Goal: Task Accomplishment & Management: Complete application form

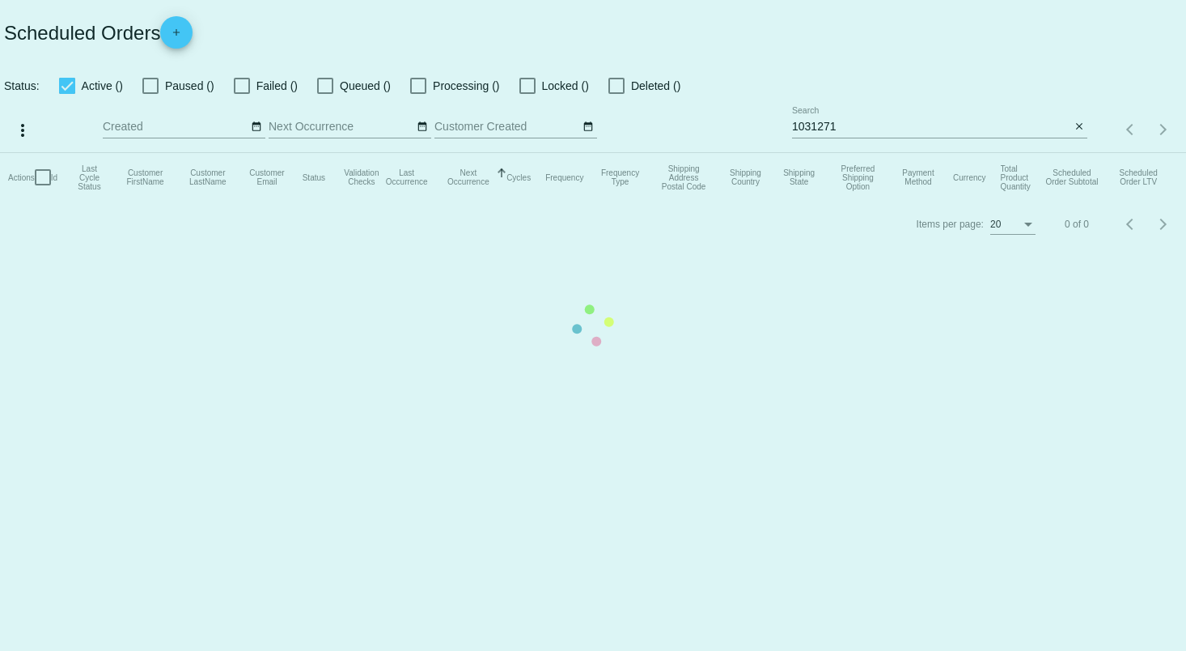
click at [184, 153] on mat-table "Actions Id Last Cycle Status Customer FirstName Customer LastName Customer Emai…" at bounding box center [593, 177] width 1186 height 49
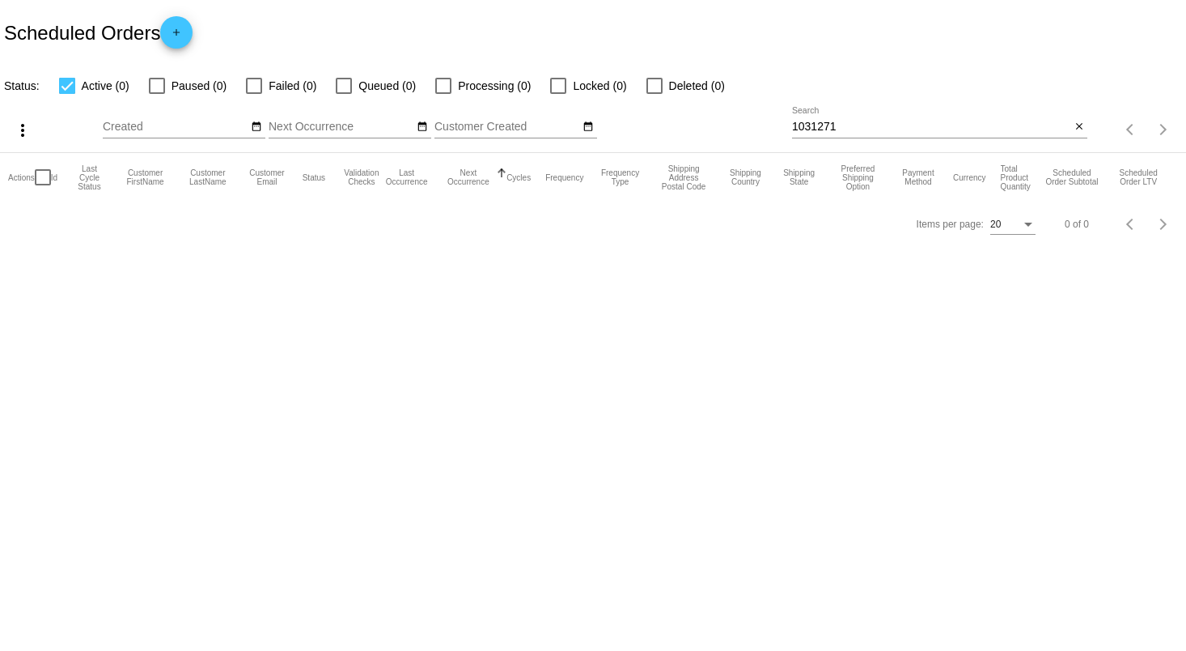
click at [184, 33] on mat-icon "add" at bounding box center [176, 36] width 19 height 19
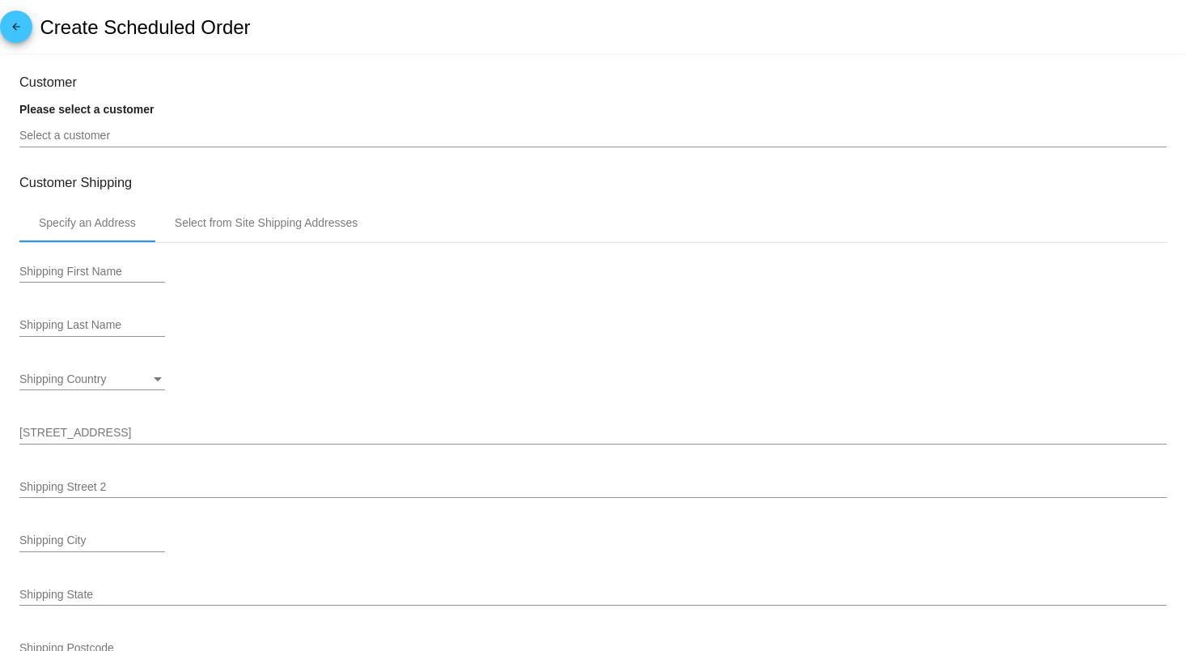
type input "[DATE]"
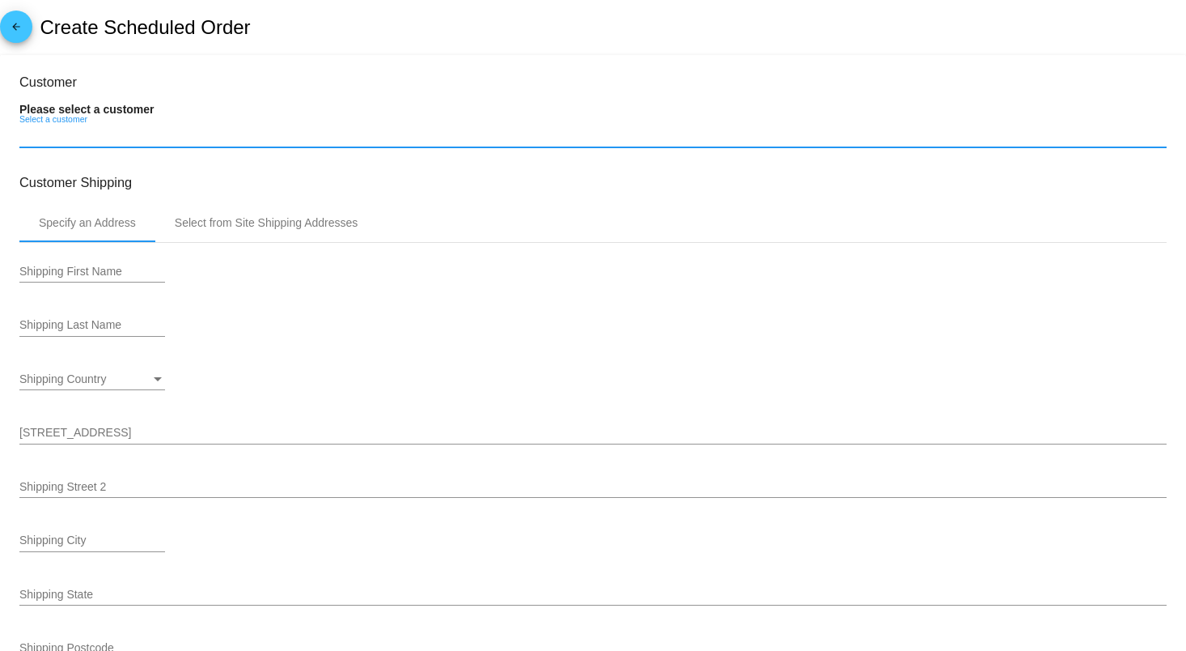
click at [164, 137] on input "Select a customer" at bounding box center [593, 135] width 1148 height 13
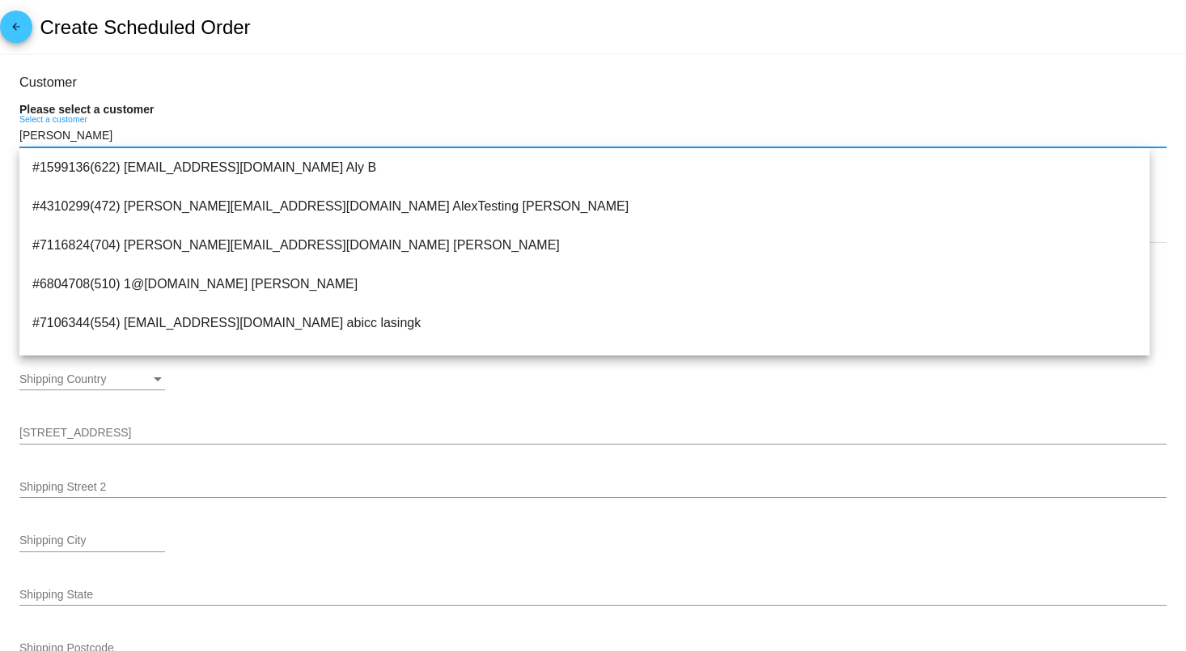
type input "[PERSON_NAME]"
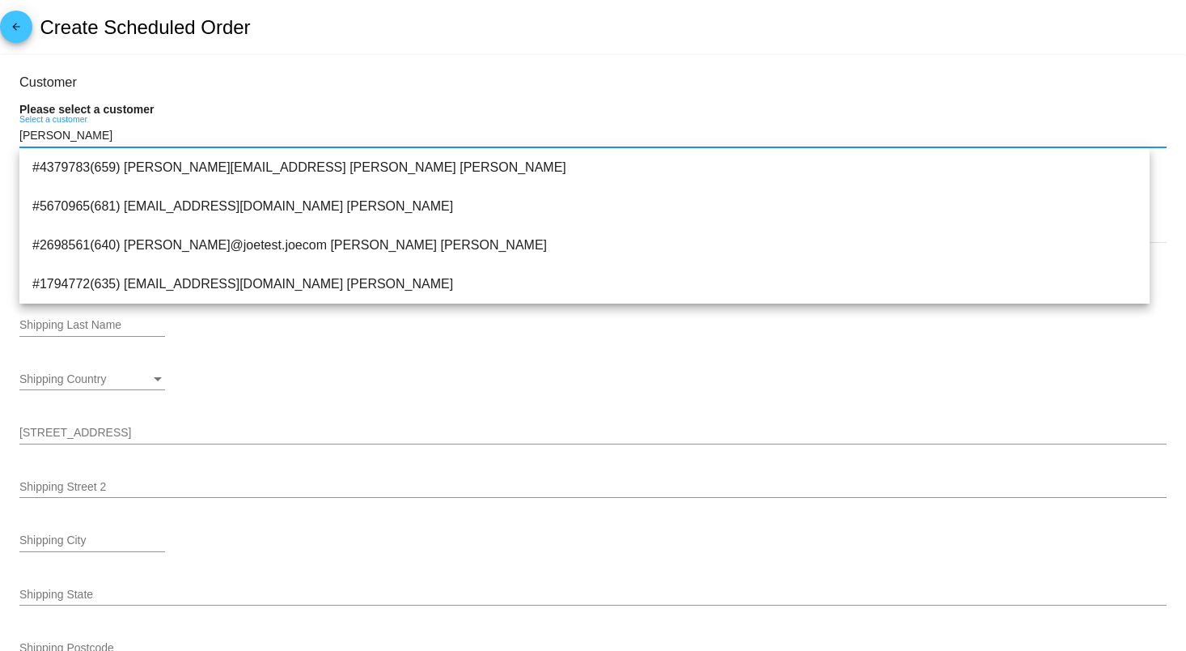
drag, startPoint x: 164, startPoint y: 137, endPoint x: -27, endPoint y: 126, distance: 191.3
click at [0, 126] on html "arrow_back Create Scheduled Order Customer Please select a customer [PERSON_NAM…" at bounding box center [593, 325] width 1186 height 651
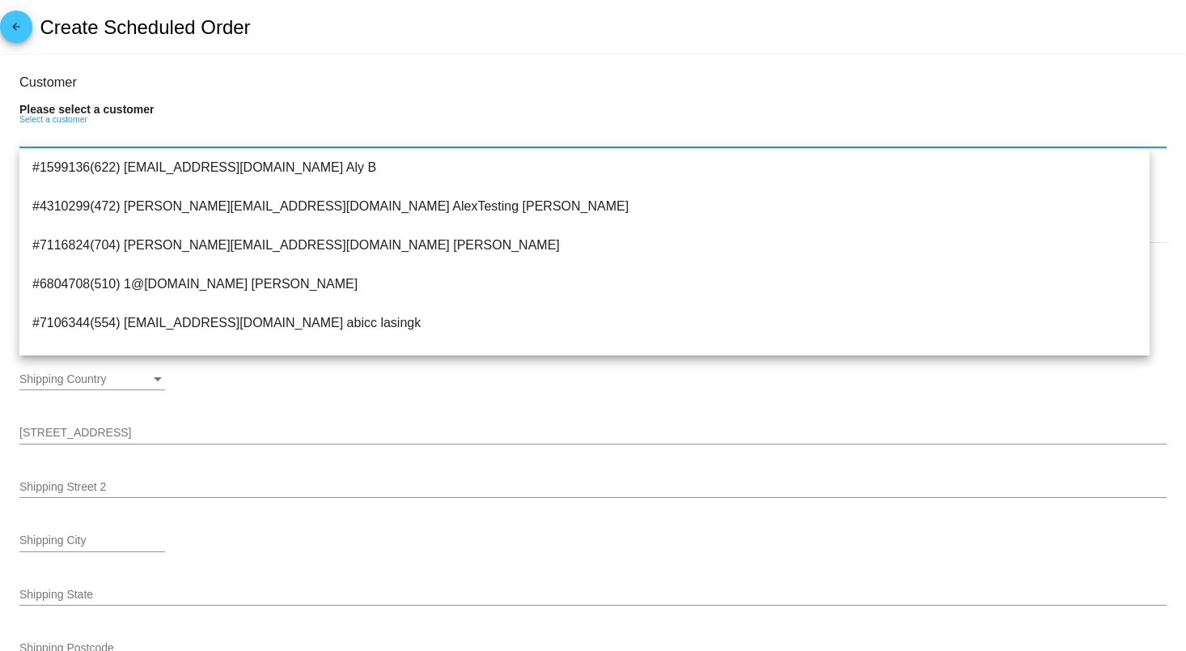
click at [427, 3] on div "arrow_back Create Scheduled Order" at bounding box center [593, 27] width 1186 height 55
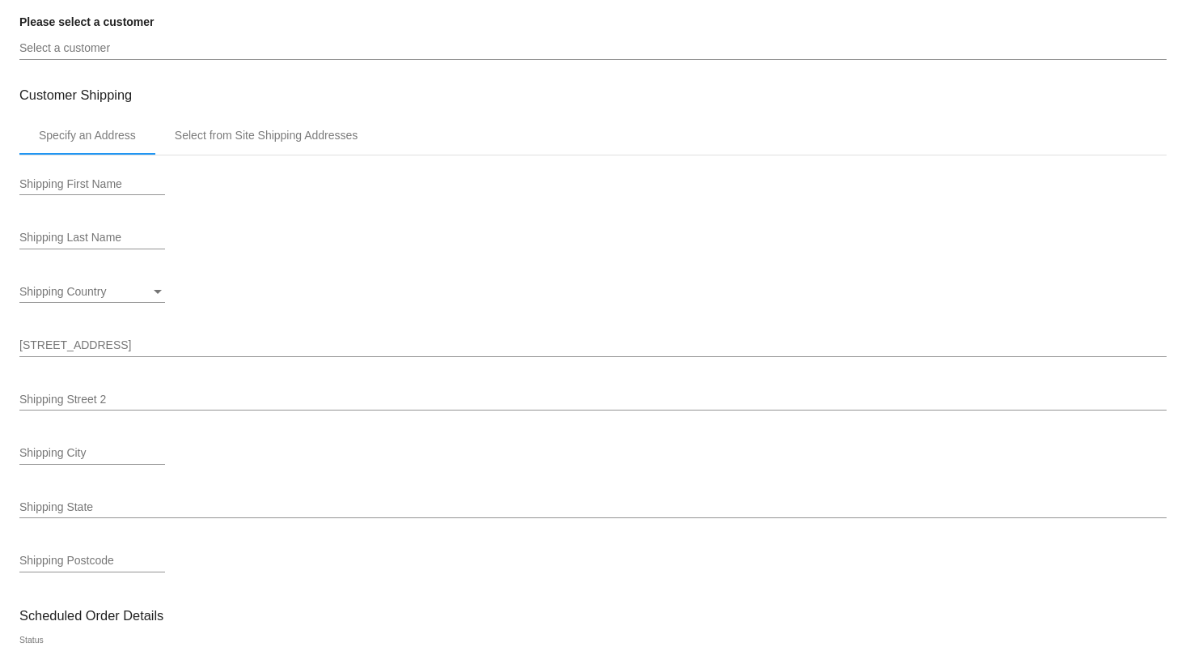
scroll to position [108, 0]
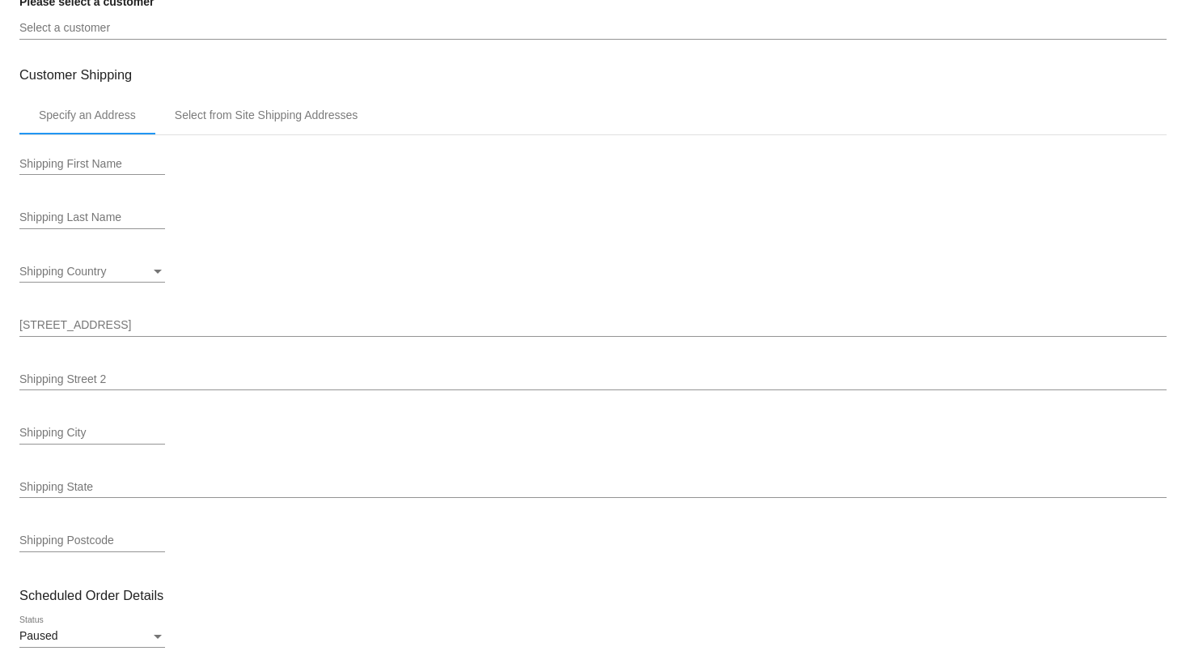
click at [105, 162] on input "Shipping First Name" at bounding box center [92, 164] width 146 height 13
type input "[PERSON_NAME]"
click at [131, 278] on div "Shipping Country" at bounding box center [84, 271] width 131 height 13
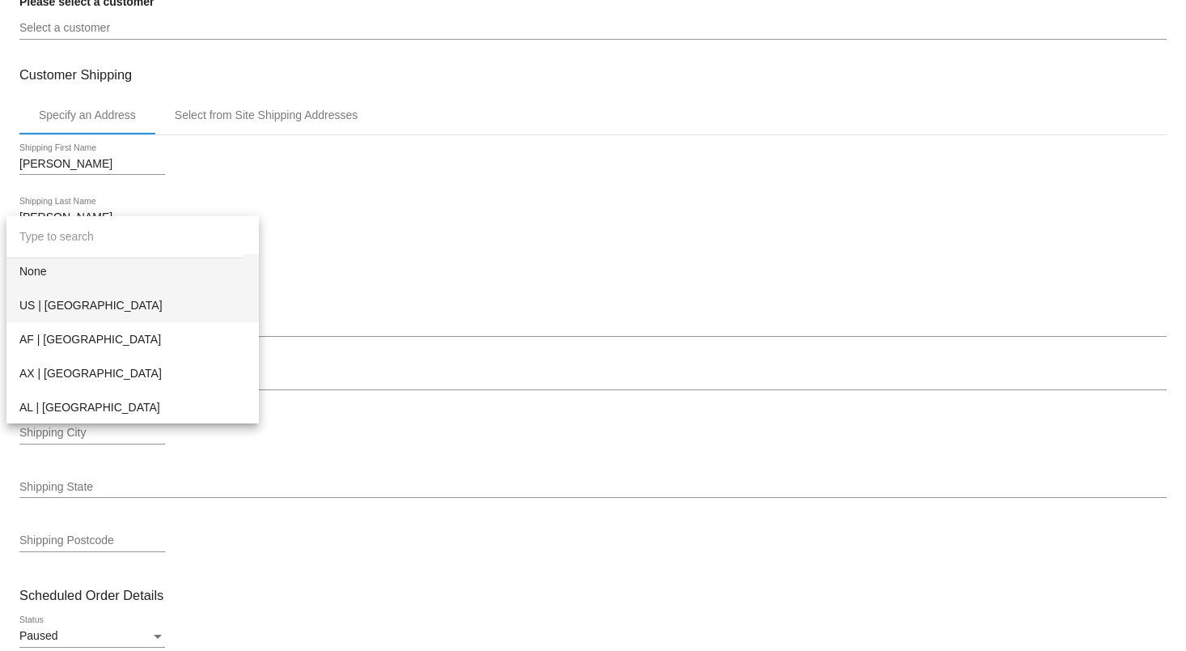
click at [129, 308] on span "US | [GEOGRAPHIC_DATA]" at bounding box center [132, 305] width 227 height 34
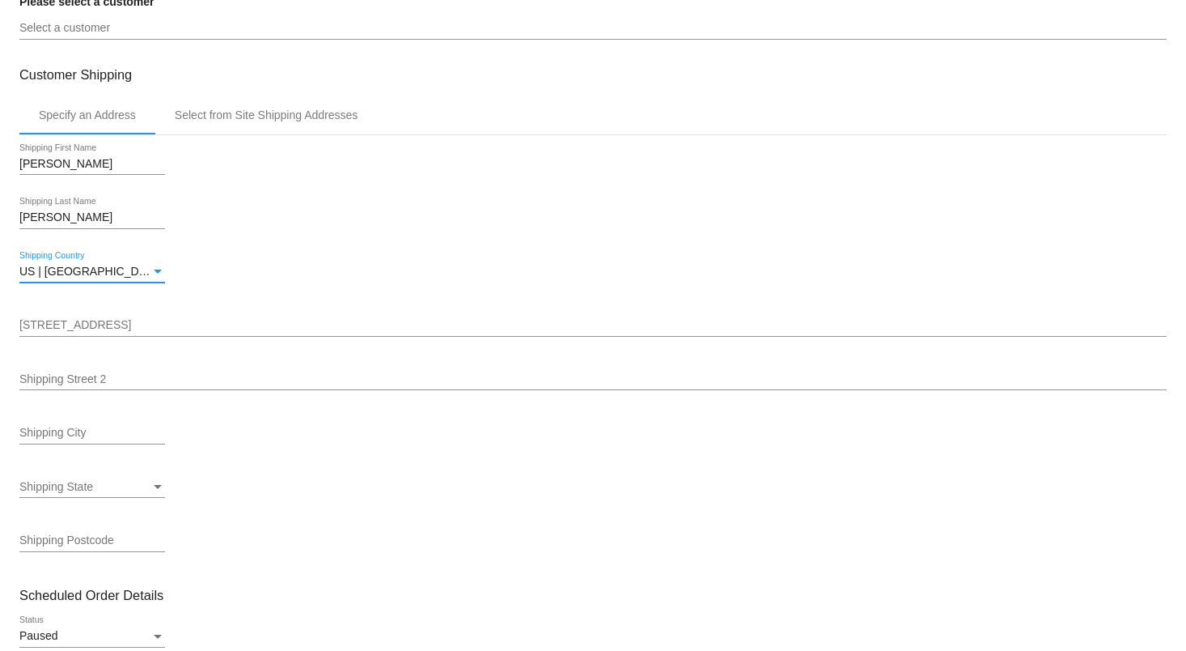
click at [129, 329] on input "[STREET_ADDRESS]" at bounding box center [593, 325] width 1148 height 13
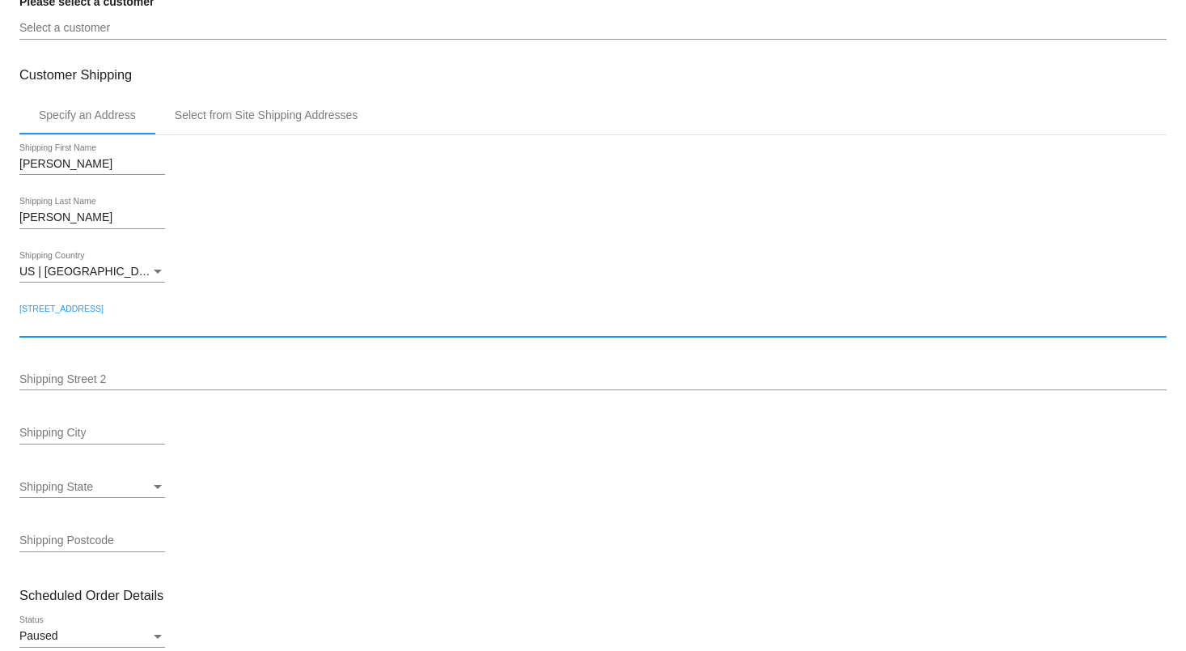
type input "[STREET_ADDRESS]"
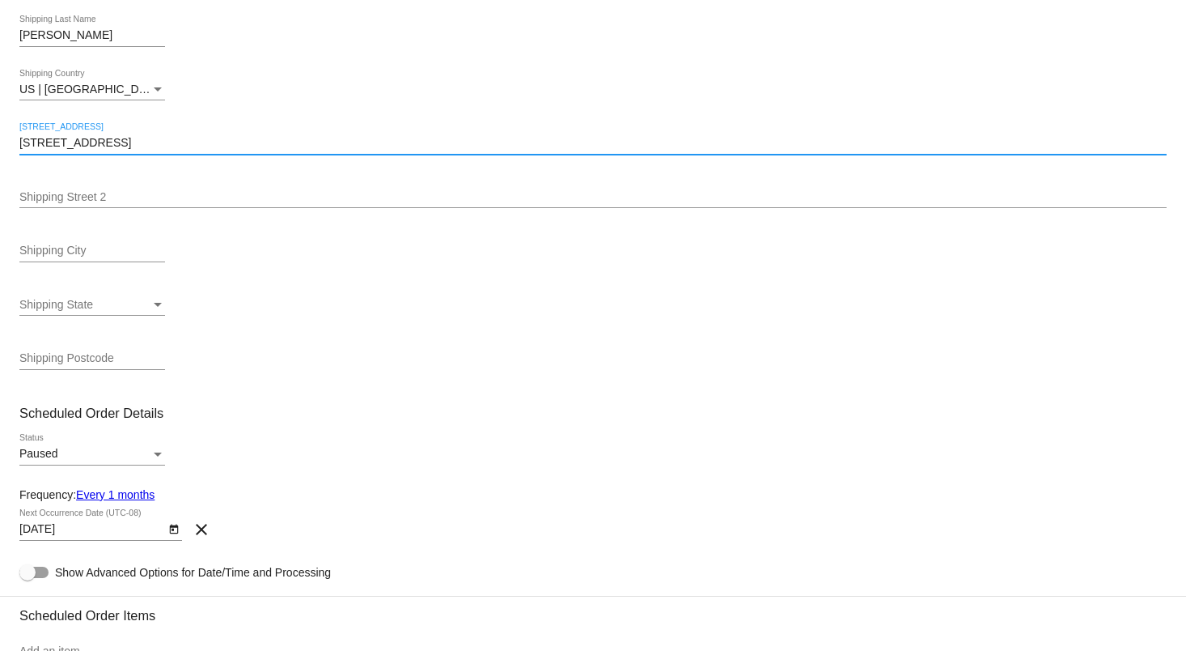
scroll to position [324, 0]
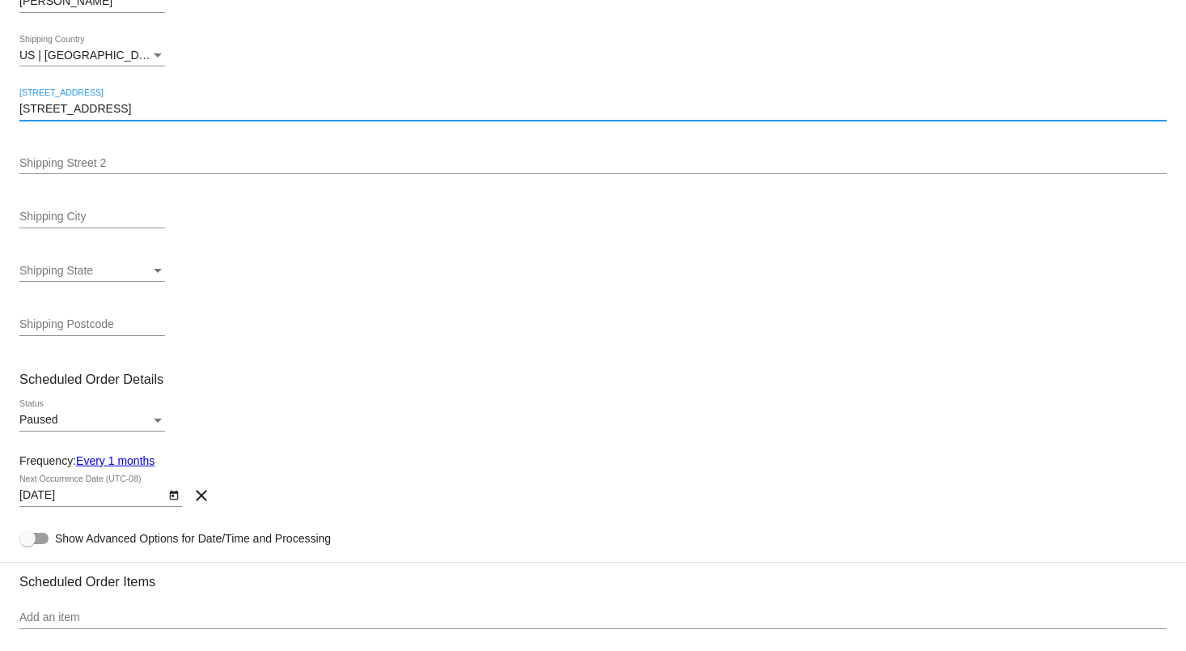
click at [96, 211] on div "Shipping City" at bounding box center [92, 213] width 146 height 32
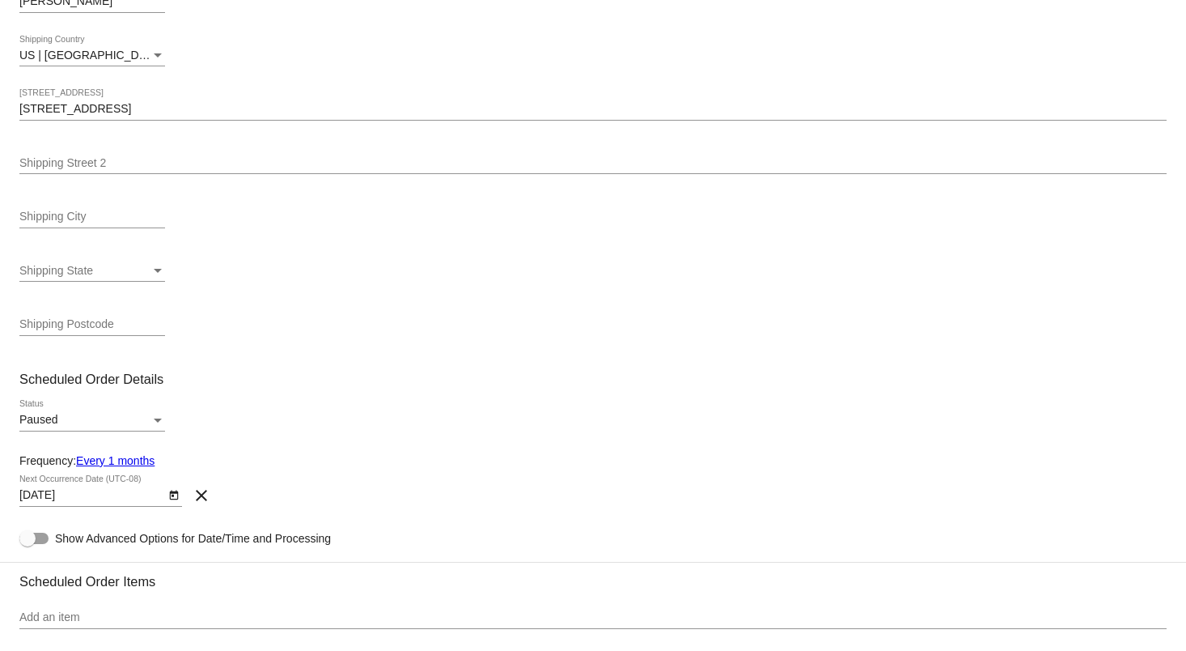
click at [104, 228] on div "Shipping City" at bounding box center [92, 213] width 146 height 32
click at [105, 223] on input "Shipping City" at bounding box center [92, 216] width 146 height 13
type input "[GEOGRAPHIC_DATA]"
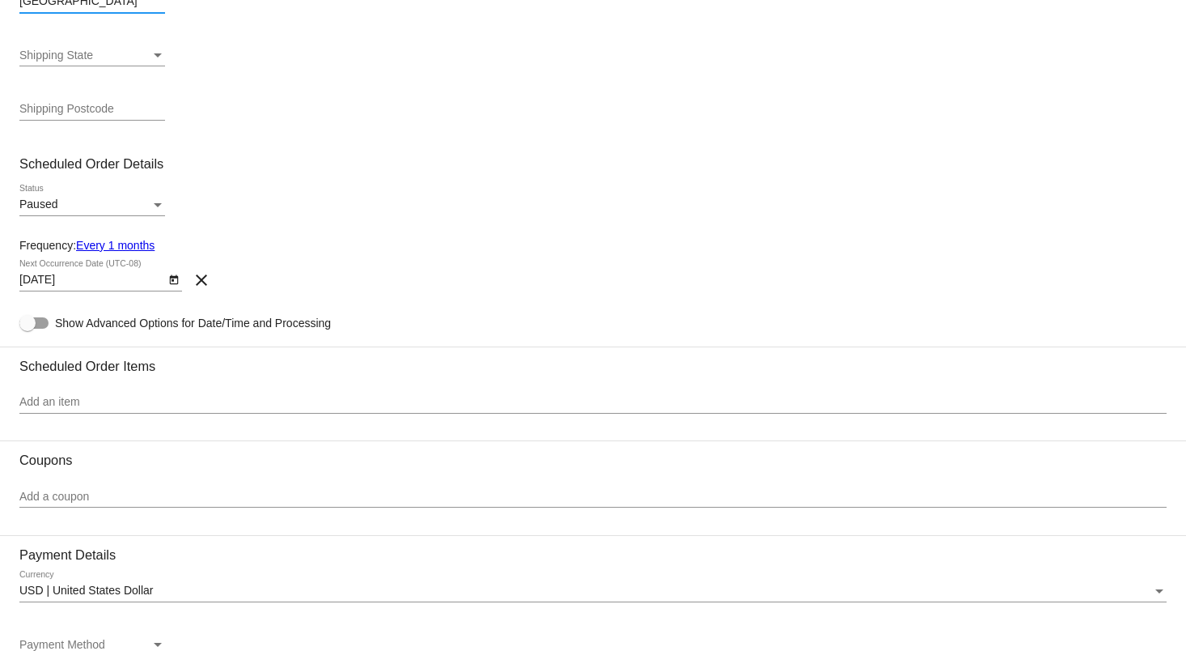
click at [109, 60] on div "Shipping State" at bounding box center [84, 55] width 131 height 13
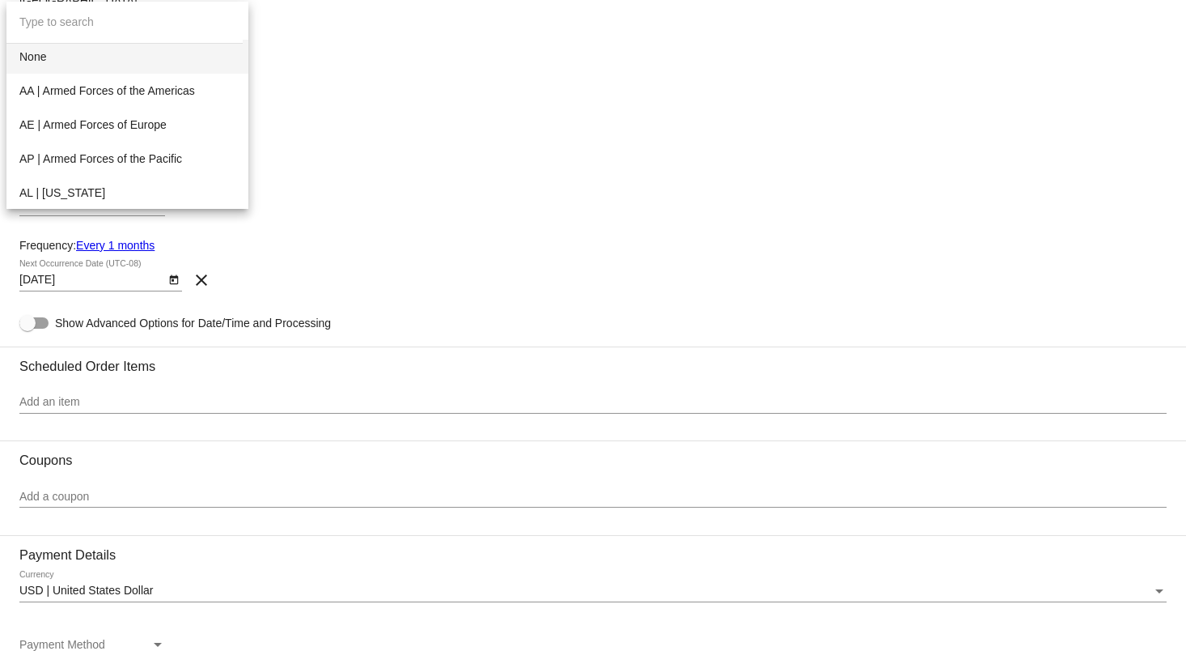
type input "y"
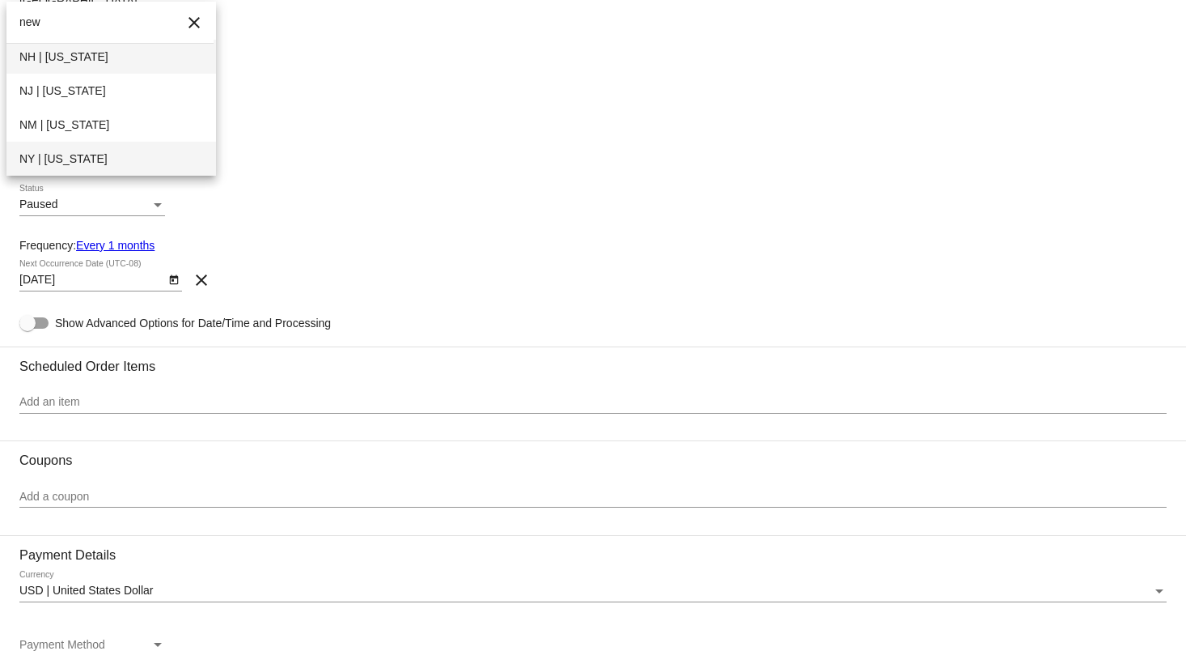
type input "new"
click at [83, 154] on span "NY | [US_STATE]" at bounding box center [111, 159] width 184 height 34
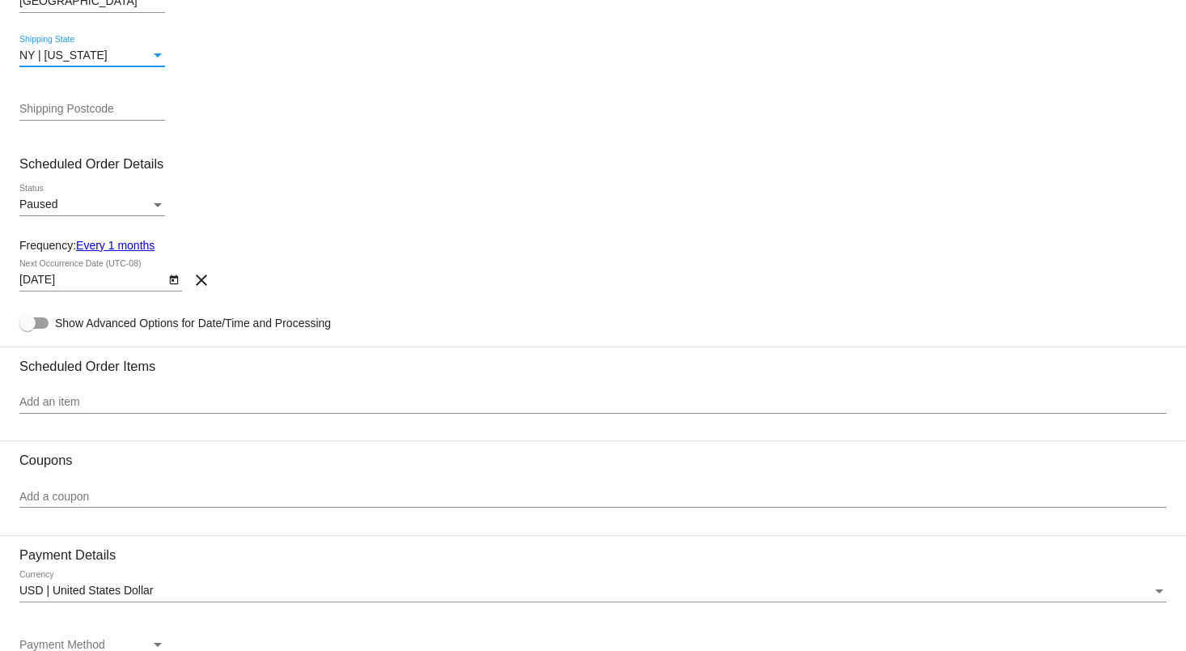
click at [123, 112] on input "Shipping Postcode" at bounding box center [92, 109] width 146 height 13
type input "14617"
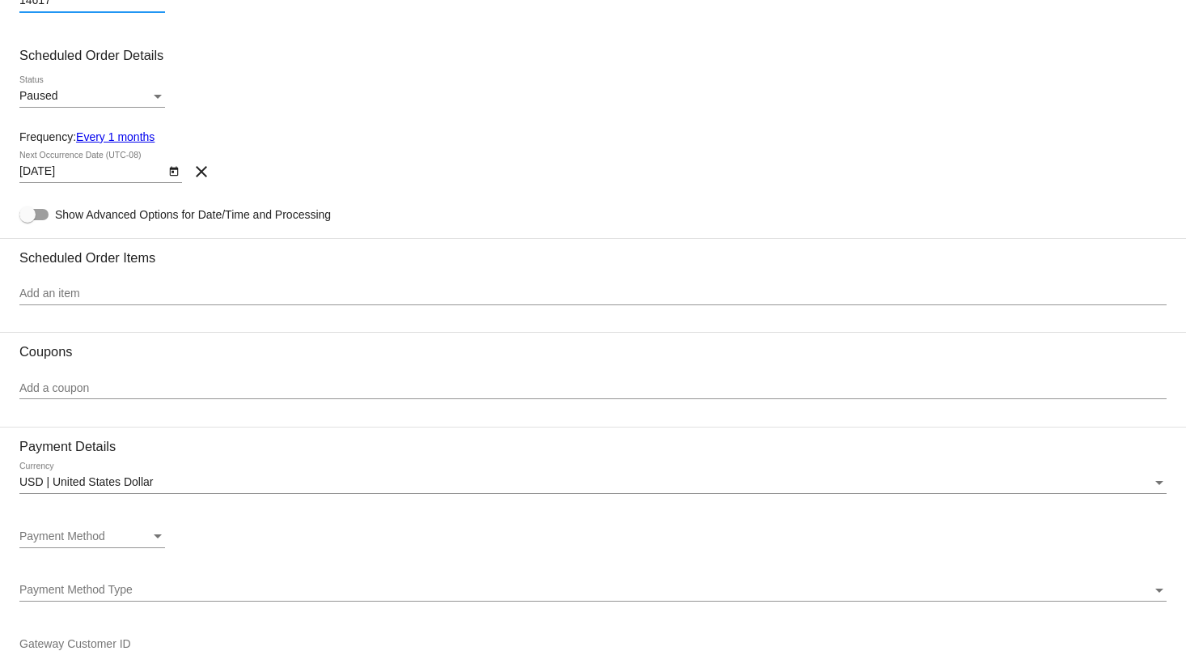
click at [156, 96] on div "Status" at bounding box center [158, 96] width 15 height 13
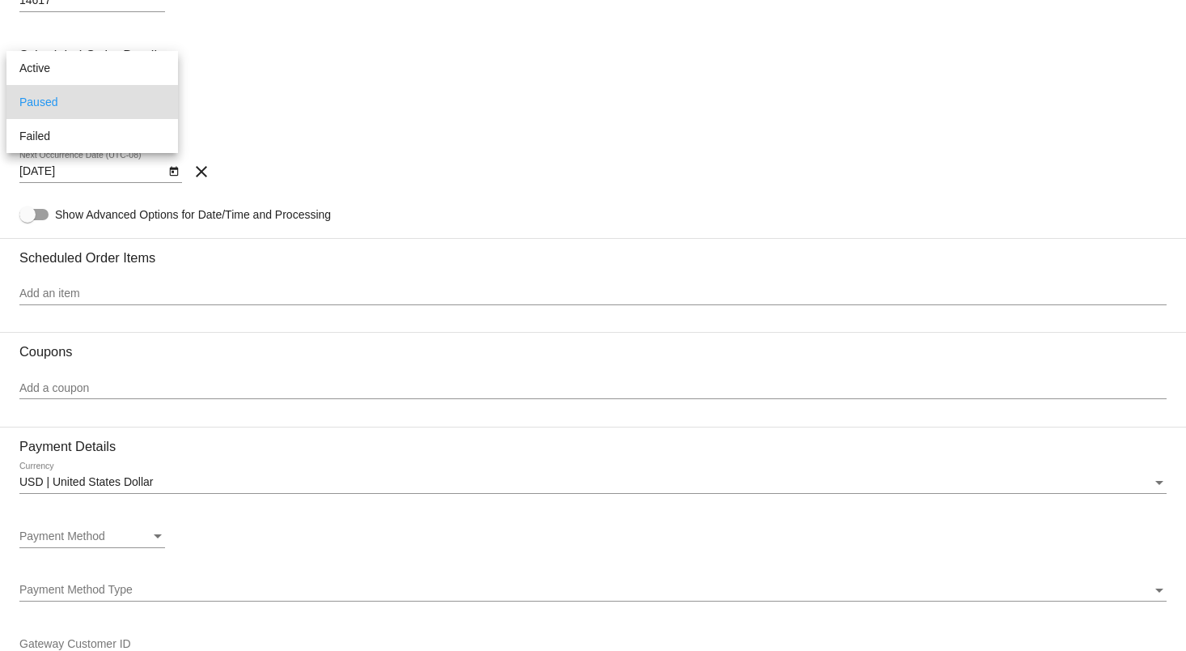
click at [164, 103] on span "Paused" at bounding box center [92, 102] width 146 height 34
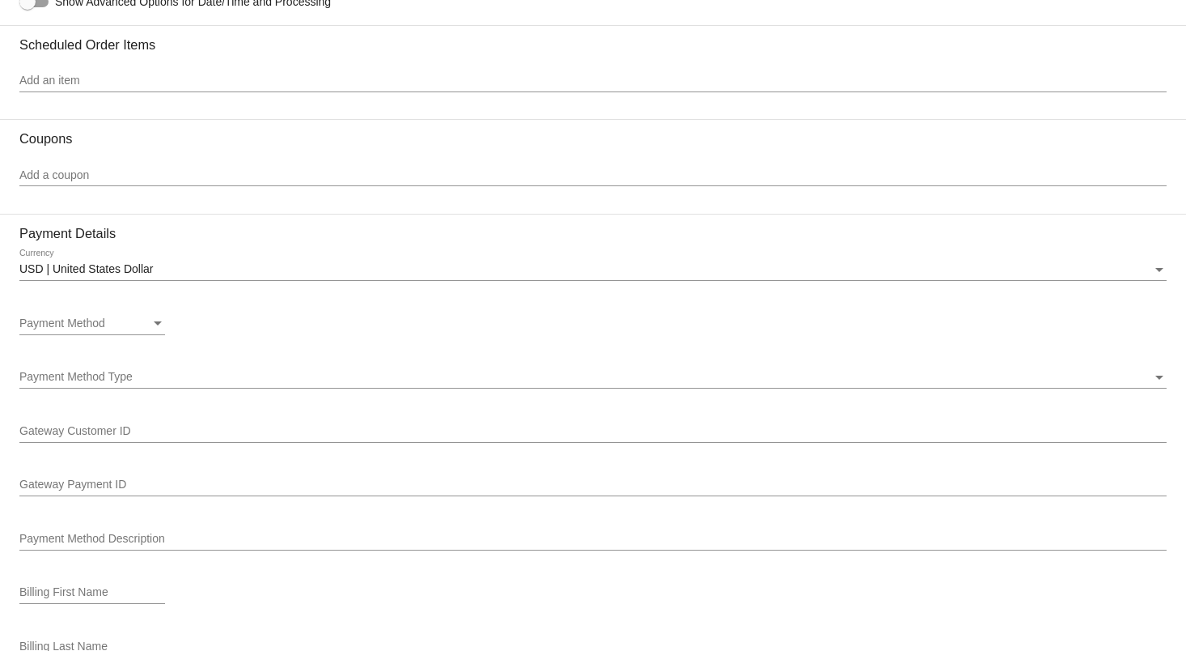
scroll to position [863, 0]
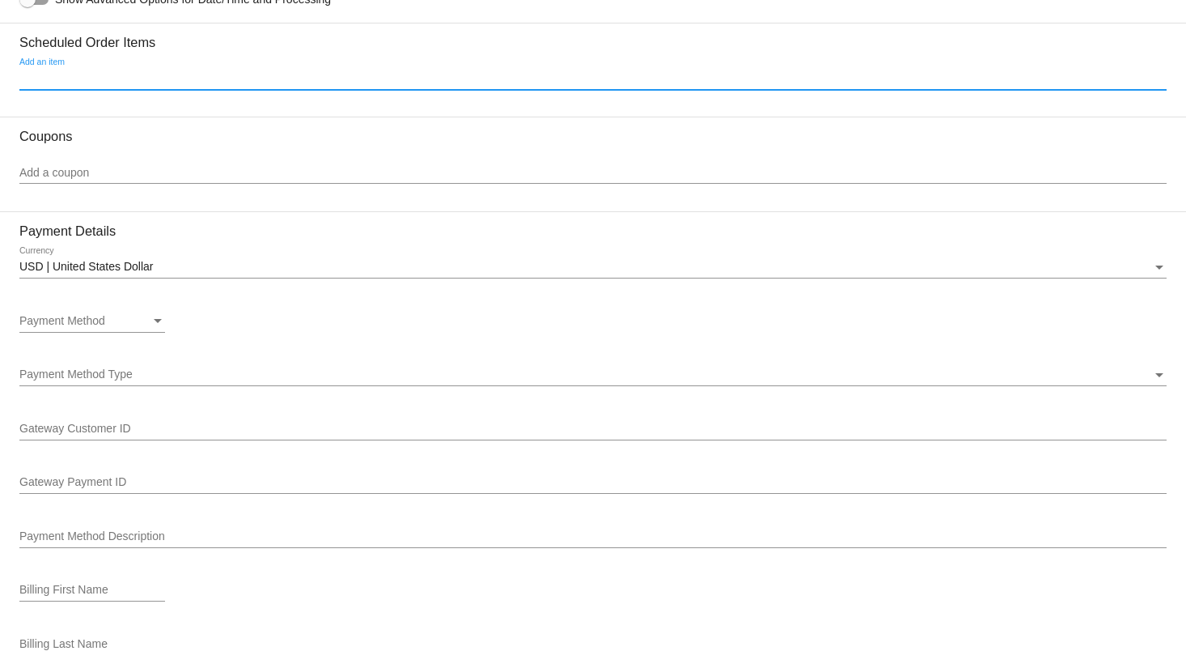
click at [111, 85] on input "Add an item" at bounding box center [593, 78] width 1148 height 13
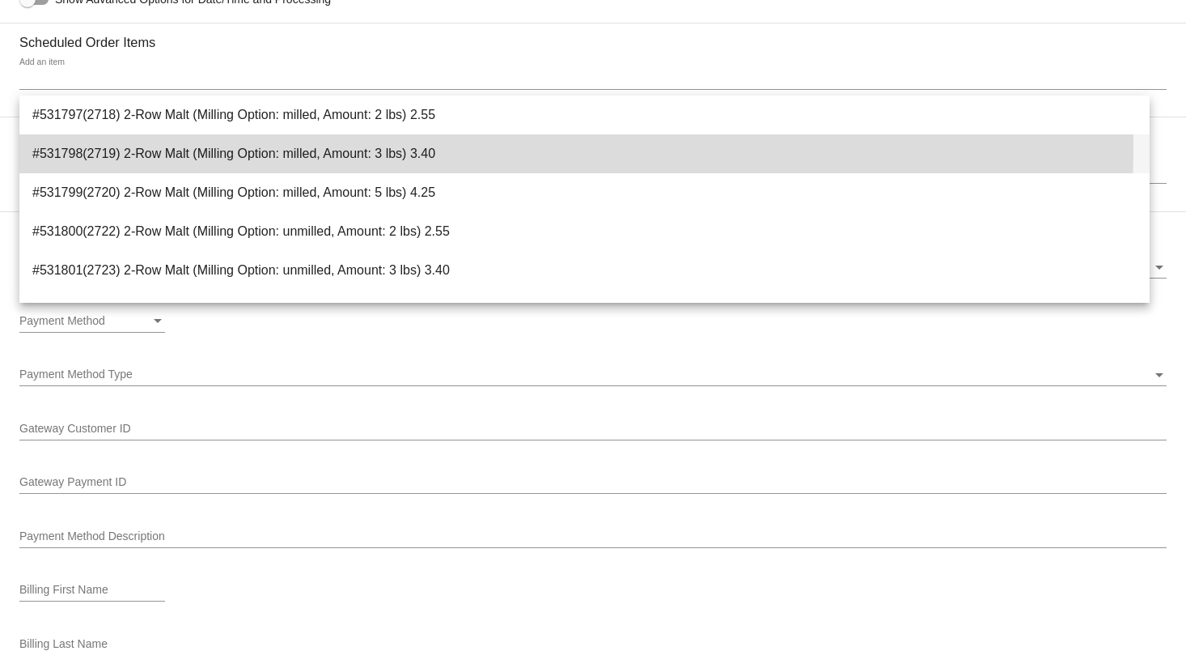
click at [141, 146] on span "#531798(2719) 2-Row Malt (Milling Option: milled, Amount: 3 lbs) 3.40" at bounding box center [584, 153] width 1105 height 39
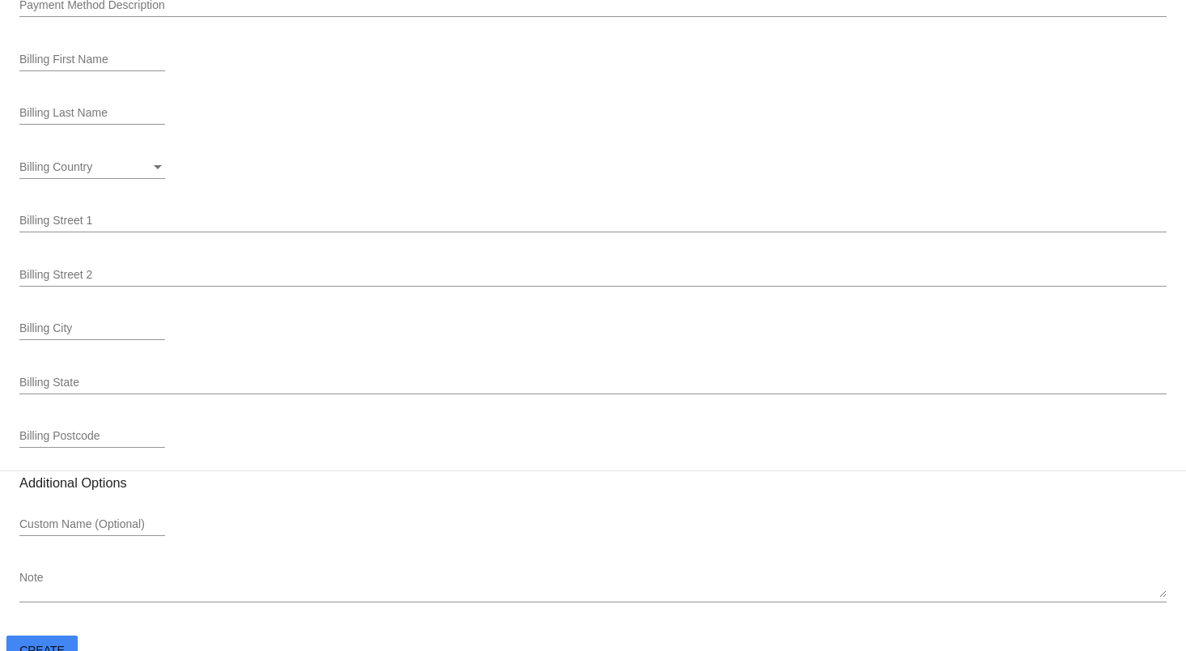
scroll to position [1500, 0]
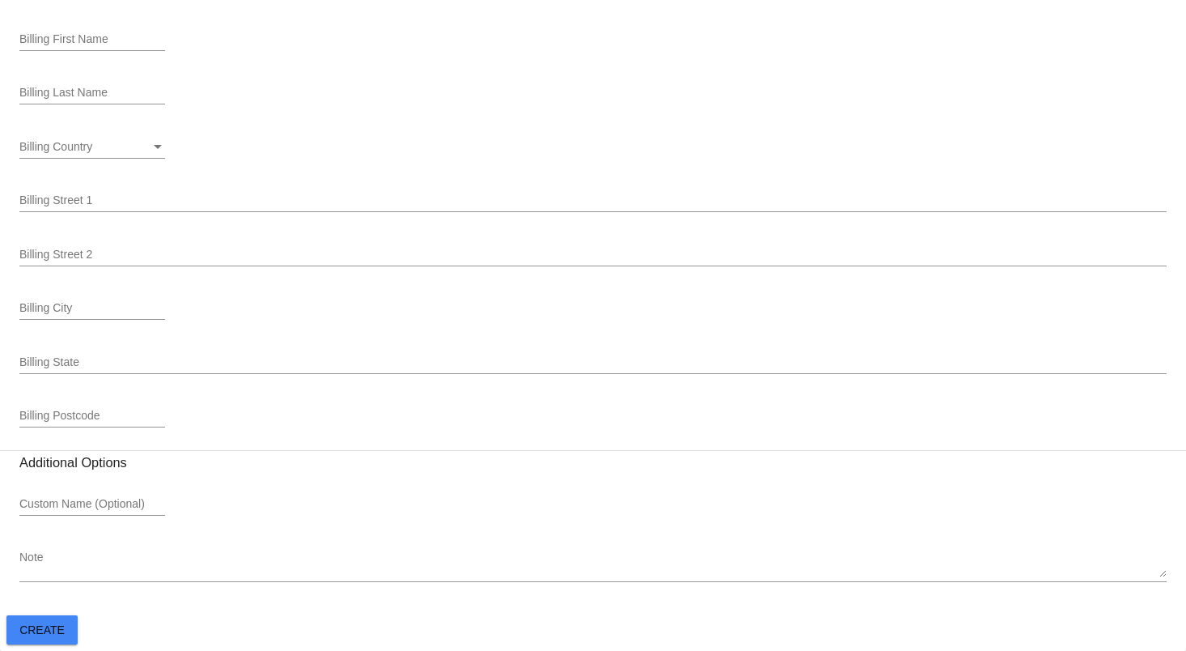
click at [53, 638] on button "Create" at bounding box center [41, 629] width 71 height 29
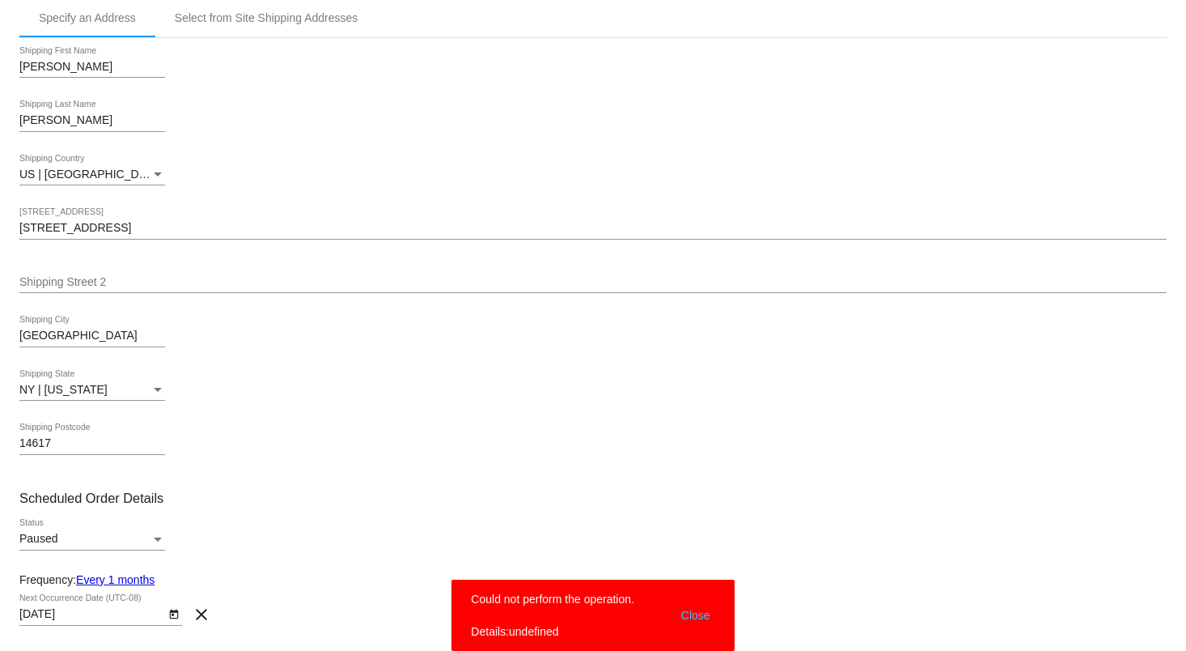
scroll to position [0, 0]
